Goal: Task Accomplishment & Management: Use online tool/utility

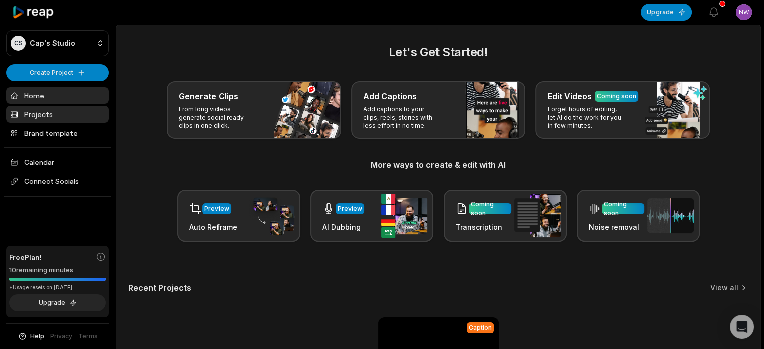
click at [63, 108] on link "Projects" at bounding box center [57, 114] width 103 height 17
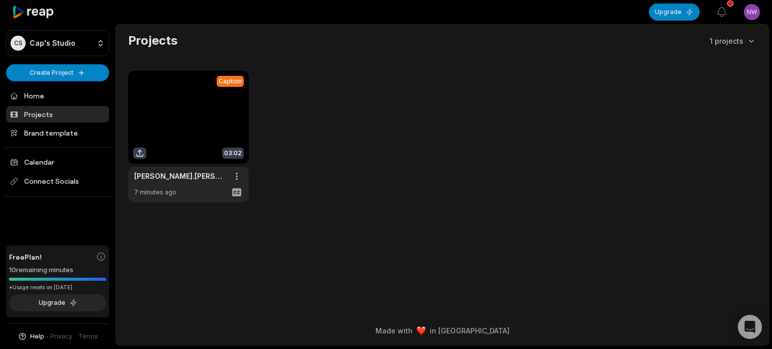
click at [215, 104] on link at bounding box center [188, 137] width 121 height 132
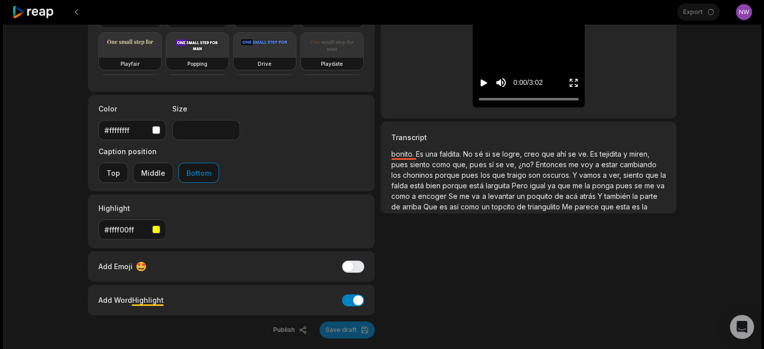
scroll to position [151, 0]
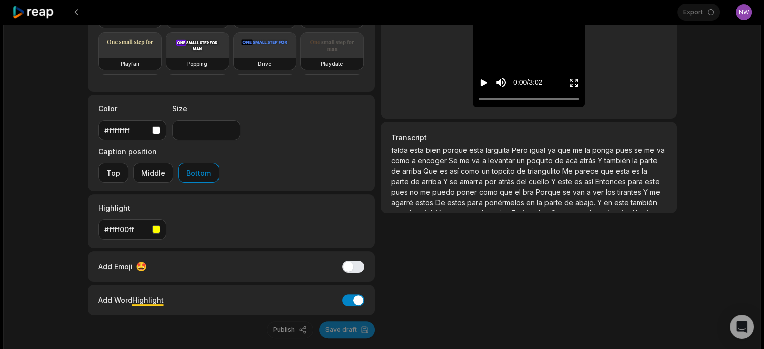
click at [357, 322] on div "Publish Save draft" at bounding box center [231, 330] width 287 height 17
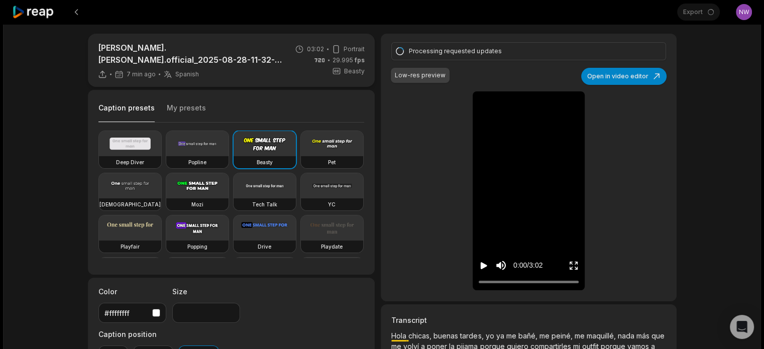
scroll to position [0, 0]
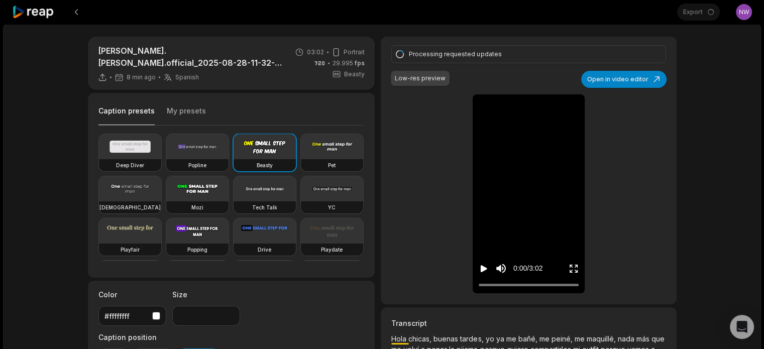
click at [482, 265] on icon "Play video" at bounding box center [484, 268] width 7 height 7
click at [526, 284] on div at bounding box center [529, 285] width 100 height 7
click at [550, 284] on div at bounding box center [529, 285] width 100 height 7
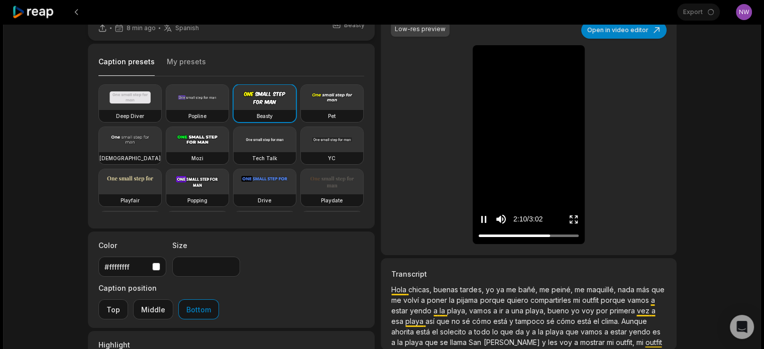
scroll to position [50, 0]
click at [519, 73] on video at bounding box center [528, 58] width 58 height 29
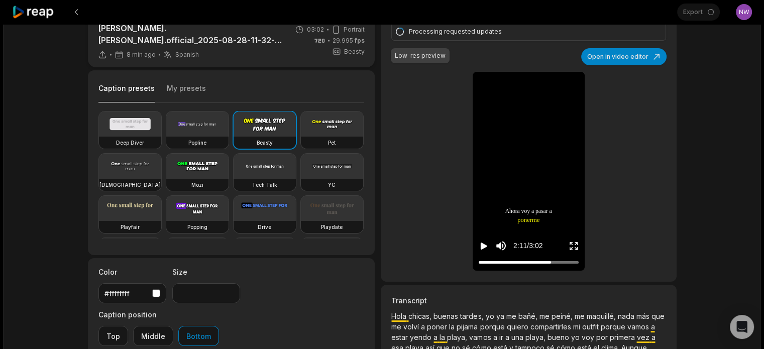
scroll to position [0, 0]
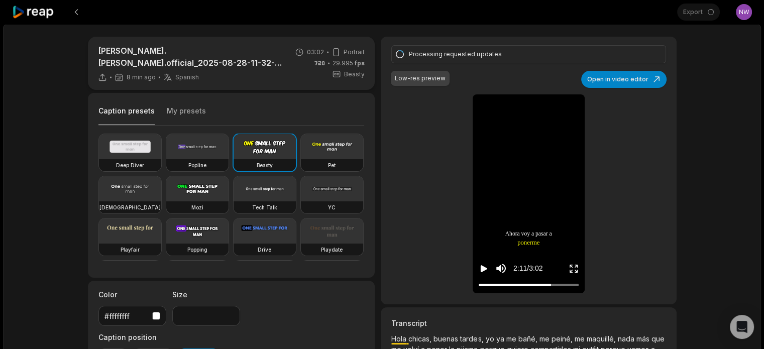
click at [450, 50] on div "Processing requested updates" at bounding box center [527, 54] width 236 height 9
click at [432, 51] on div "Processing requested updates" at bounding box center [527, 54] width 236 height 9
type input "**"
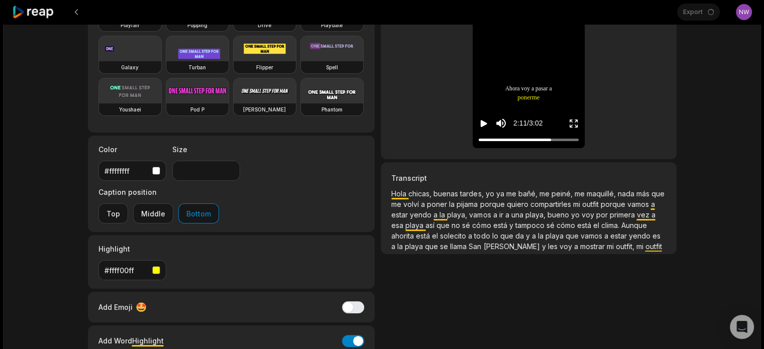
scroll to position [186, 0]
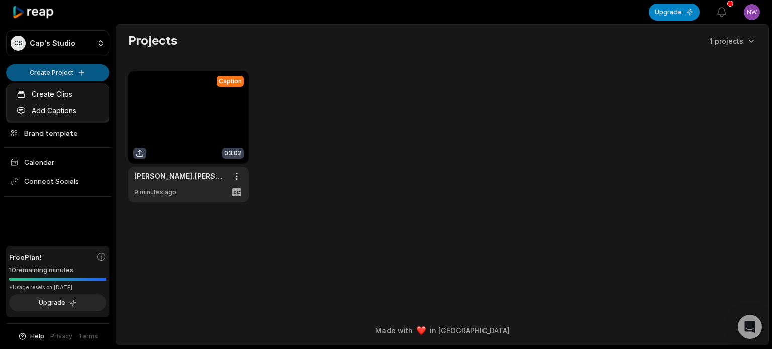
click at [61, 75] on html "CS Cap's Studio Create Project Home Projects Brand template Calendar Connect So…" at bounding box center [386, 174] width 772 height 349
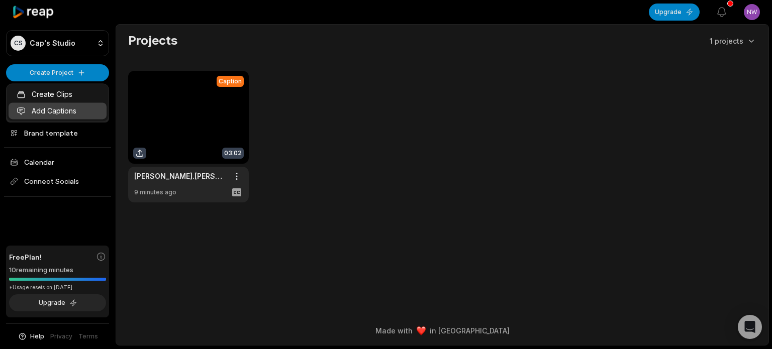
click at [66, 106] on link "Add Captions" at bounding box center [58, 111] width 98 height 17
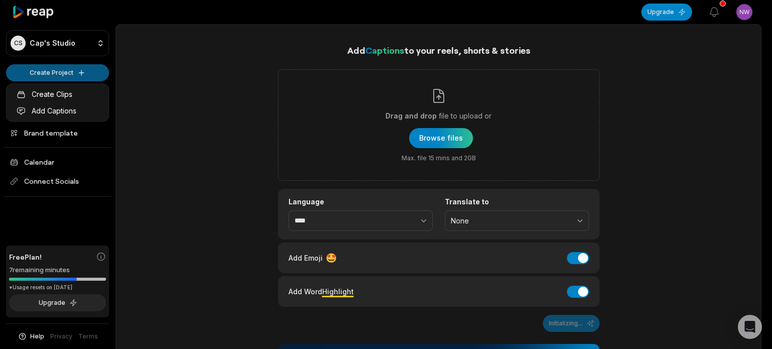
click at [80, 68] on html "CS Cap's Studio Create Project Home Projects Brand template Calendar Connect So…" at bounding box center [386, 174] width 772 height 349
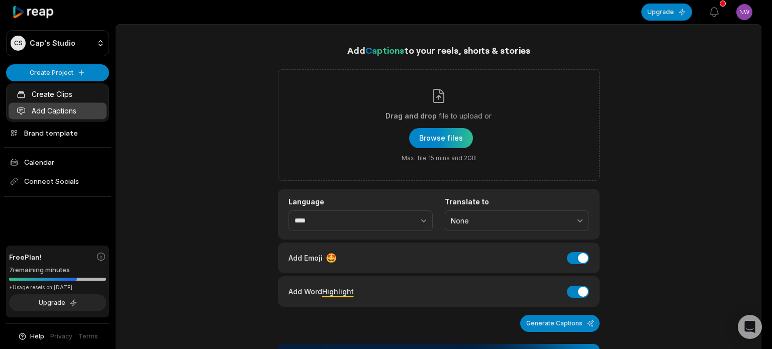
click at [71, 110] on link "Add Captions" at bounding box center [58, 111] width 98 height 17
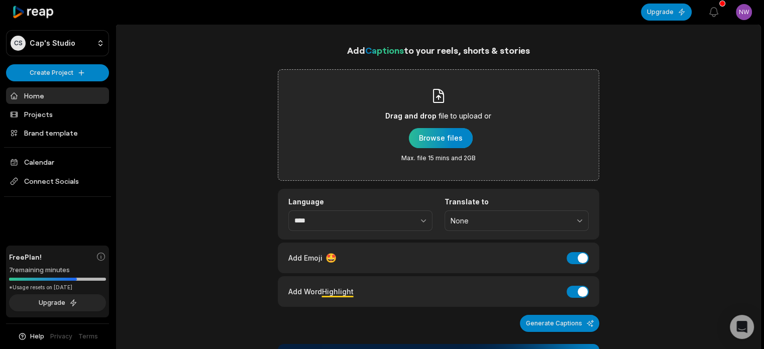
click at [453, 136] on div "button" at bounding box center [441, 138] width 64 height 20
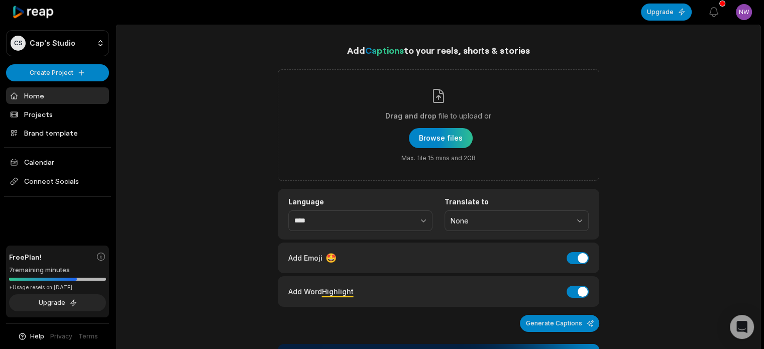
click at [69, 61] on div "CS Cap's Studio Create Project Home Projects Brand template Calendar Connect So…" at bounding box center [58, 174] width 116 height 349
click at [62, 70] on html "CS Cap's Studio Create Project Home Projects Brand template Calendar Connect So…" at bounding box center [382, 174] width 764 height 349
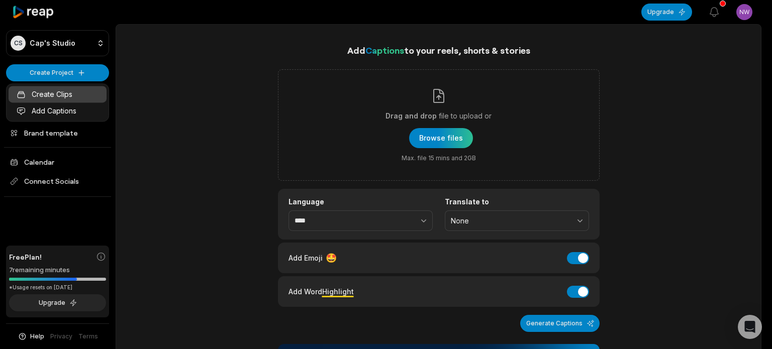
click at [59, 90] on link "Create Clips" at bounding box center [58, 94] width 98 height 17
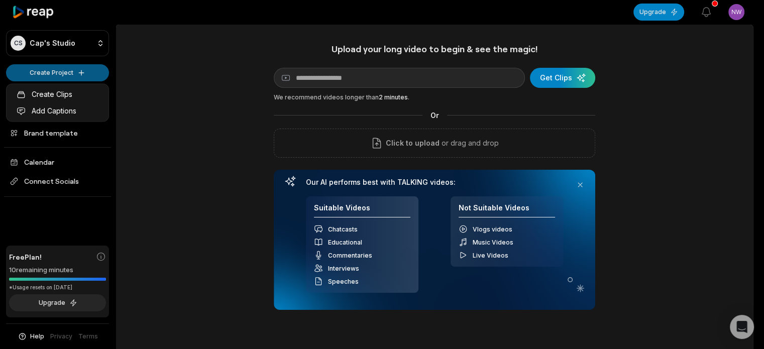
click at [62, 75] on html "CS Cap's Studio Create Project Home Projects Brand template Calendar Connect So…" at bounding box center [382, 174] width 764 height 349
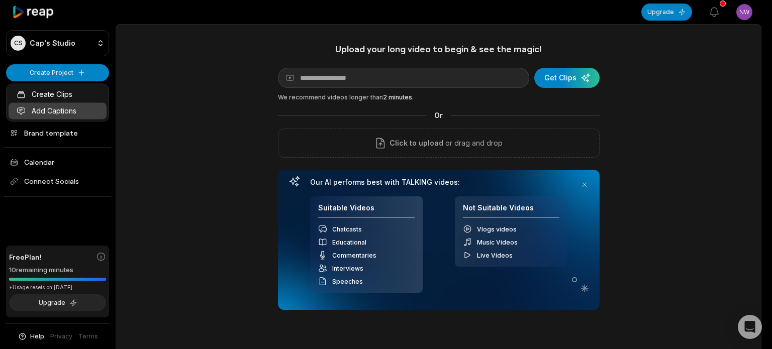
click at [63, 107] on link "Add Captions" at bounding box center [58, 111] width 98 height 17
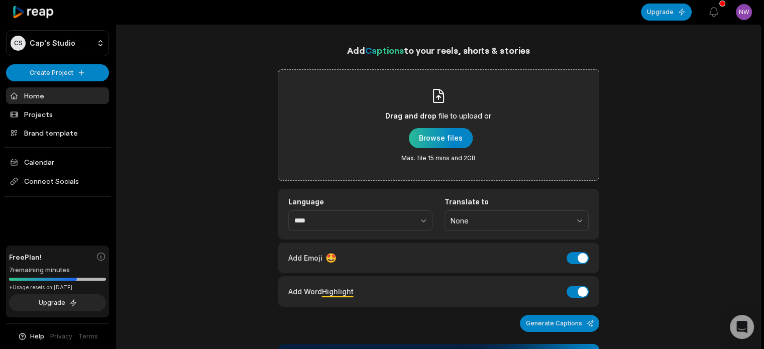
click at [450, 139] on div "button" at bounding box center [441, 138] width 64 height 20
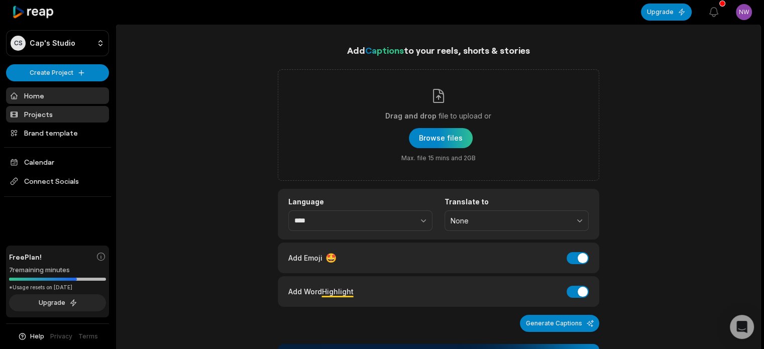
click at [38, 112] on link "Projects" at bounding box center [57, 114] width 103 height 17
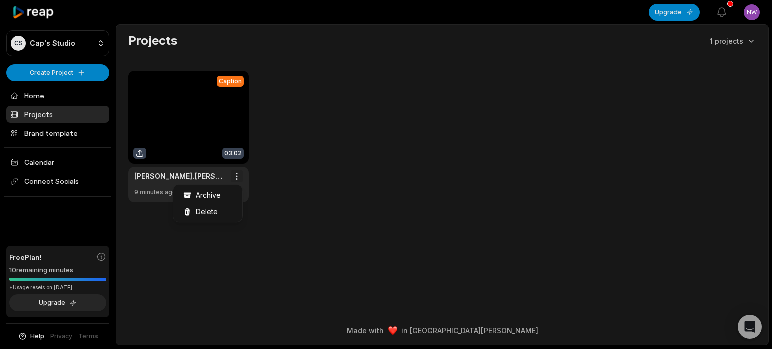
click at [236, 177] on html "CS Cap's Studio Create Project Home Projects Brand template Calendar Connect So…" at bounding box center [386, 174] width 772 height 349
click at [145, 150] on html "CS Cap's Studio Create Project Home Projects Brand template Calendar Connect So…" at bounding box center [386, 174] width 772 height 349
click at [140, 152] on link at bounding box center [188, 137] width 121 height 132
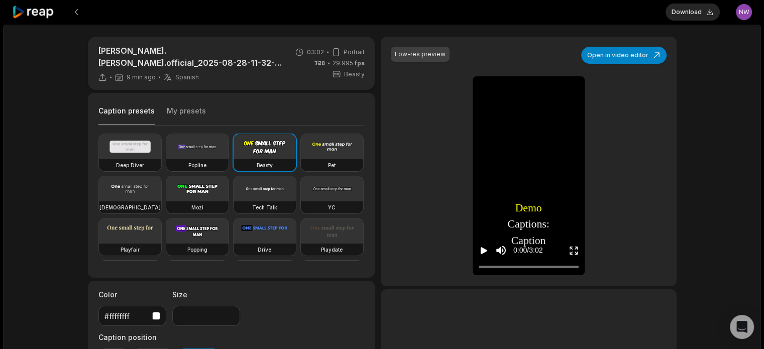
type input "**"
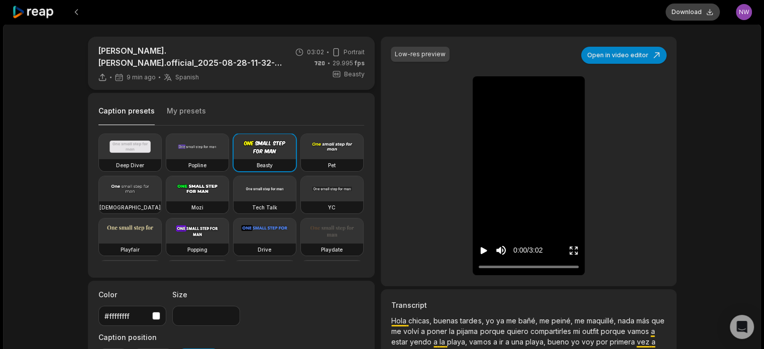
click at [701, 8] on button "Download" at bounding box center [693, 12] width 54 height 17
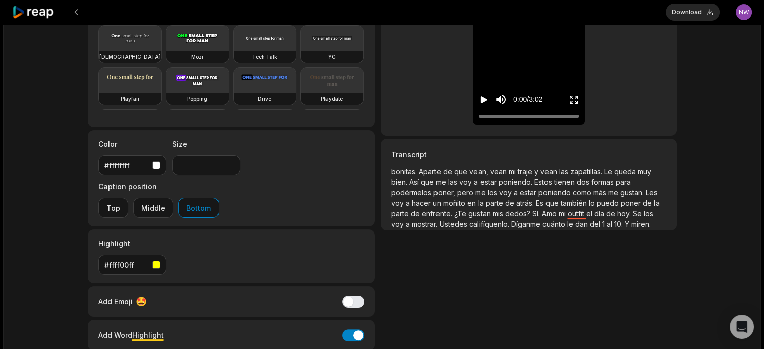
scroll to position [301, 0]
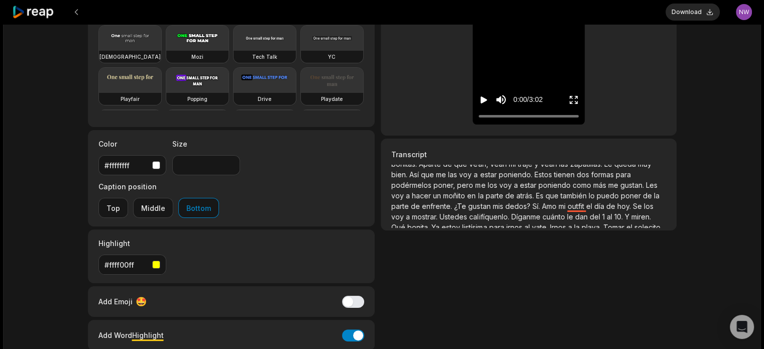
click at [576, 179] on span "dos" at bounding box center [583, 174] width 15 height 9
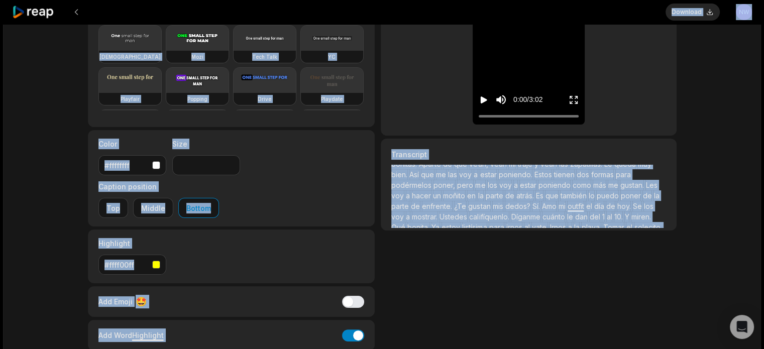
click at [608, 189] on span "me" at bounding box center [614, 185] width 12 height 9
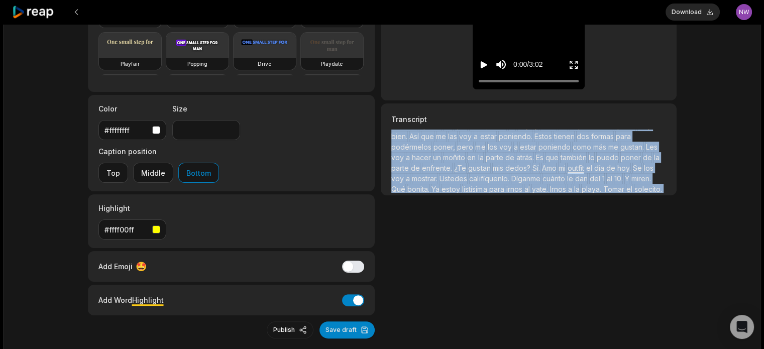
scroll to position [356, 0]
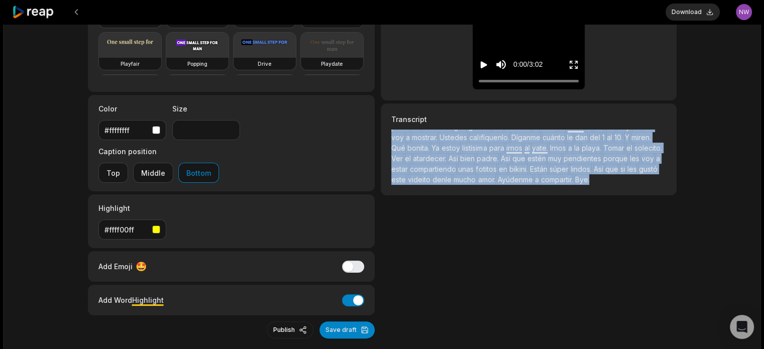
drag, startPoint x: 393, startPoint y: 133, endPoint x: 642, endPoint y: 181, distance: 253.7
click at [642, 181] on p "Hola chicas, buenas tardes, yo ya me bañé, me peiné, me maquillé, nada más que …" at bounding box center [528, 161] width 274 height 63
copy p "Hola chicas, buenas tardes, yo ya me bañé, me peiné, me maquillé, nada más que …"
